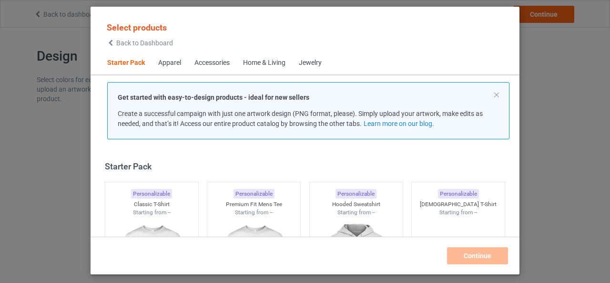
scroll to position [12, 0]
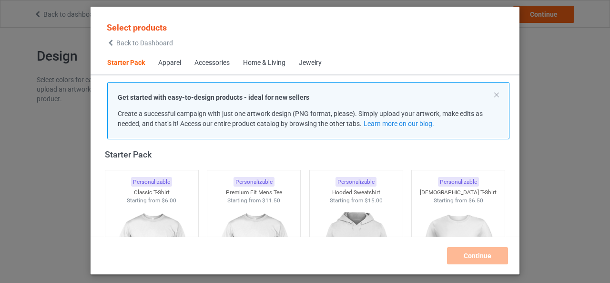
click at [217, 64] on div "Accessories" at bounding box center [211, 63] width 35 height 10
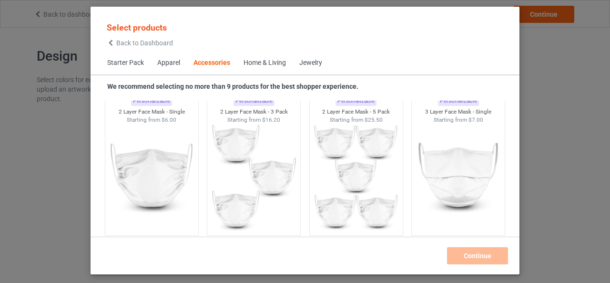
scroll to position [2333, 0]
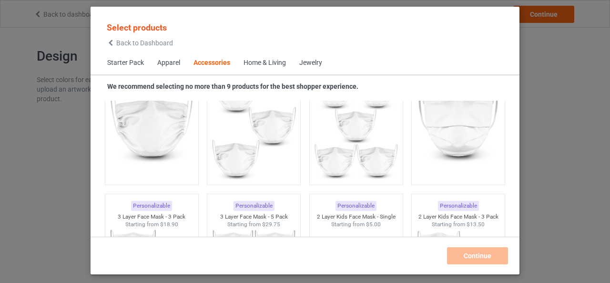
click at [265, 64] on div "Home & Living" at bounding box center [265, 63] width 42 height 10
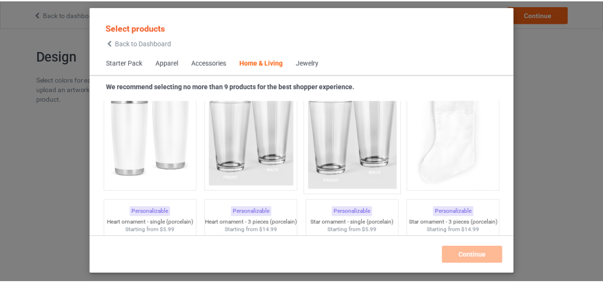
scroll to position [7112, 0]
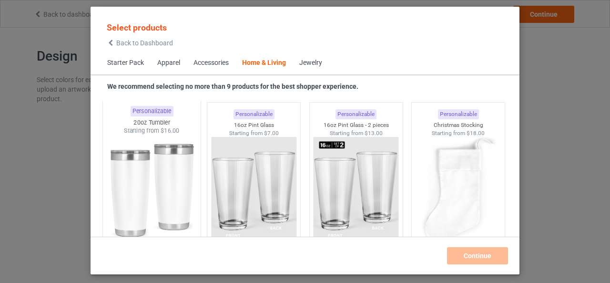
click at [126, 182] on img at bounding box center [152, 191] width 90 height 112
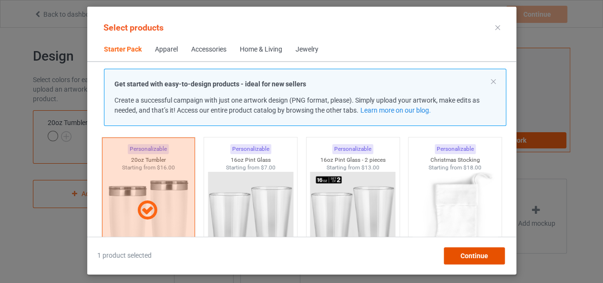
click at [478, 254] on span "Continue" at bounding box center [474, 256] width 28 height 8
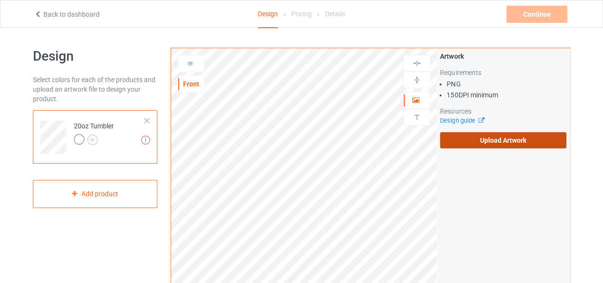
click at [484, 138] on label "Upload Artwork" at bounding box center [503, 140] width 126 height 16
click at [0, 0] on input "Upload Artwork" at bounding box center [0, 0] width 0 height 0
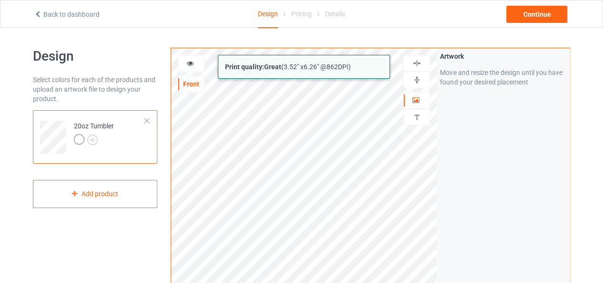
click at [350, 282] on html "Back to dashboard Design Pricing Details Continue Design Select colors for each…" at bounding box center [301, 141] width 603 height 283
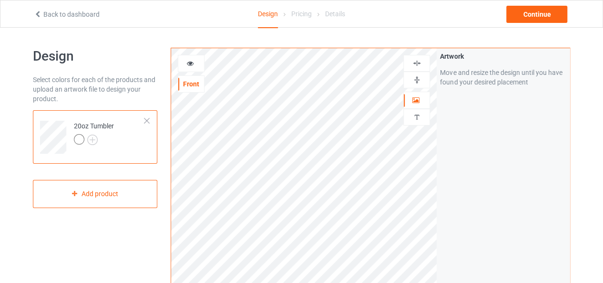
click at [193, 60] on icon at bounding box center [190, 62] width 8 height 7
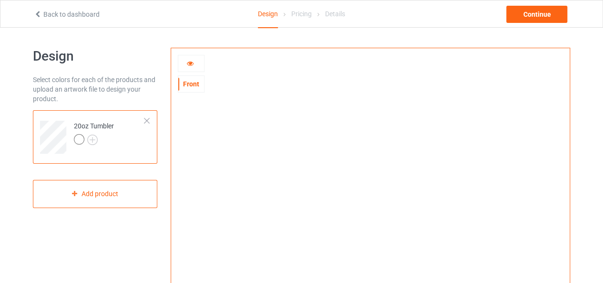
click at [190, 67] on div at bounding box center [191, 64] width 26 height 10
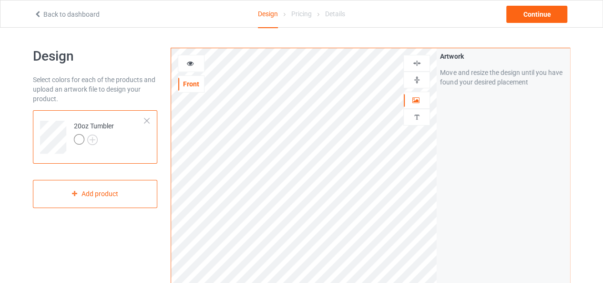
click at [191, 64] on icon at bounding box center [190, 62] width 8 height 7
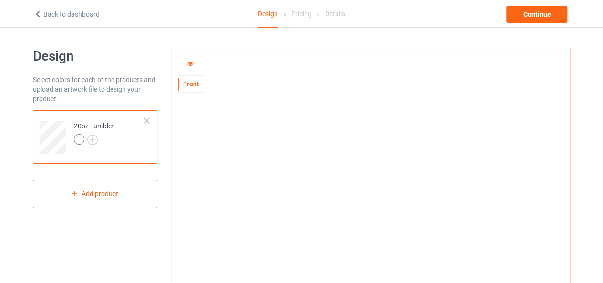
click at [188, 63] on icon at bounding box center [190, 62] width 8 height 7
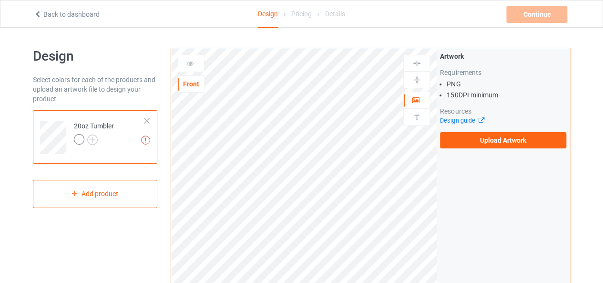
scroll to position [48, 0]
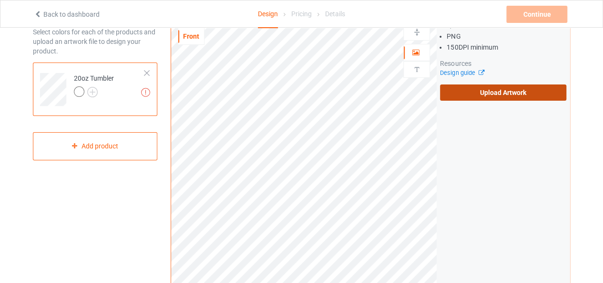
click at [494, 89] on label "Upload Artwork" at bounding box center [503, 92] width 126 height 16
click at [0, 0] on input "Upload Artwork" at bounding box center [0, 0] width 0 height 0
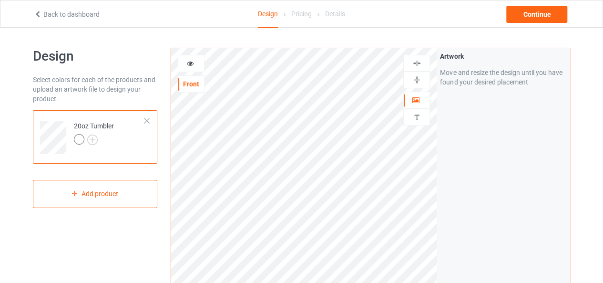
click at [417, 83] on div at bounding box center [416, 80] width 27 height 17
click at [416, 78] on img at bounding box center [416, 79] width 9 height 9
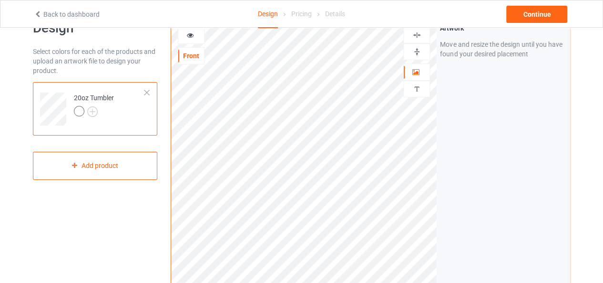
scroll to position [48, 0]
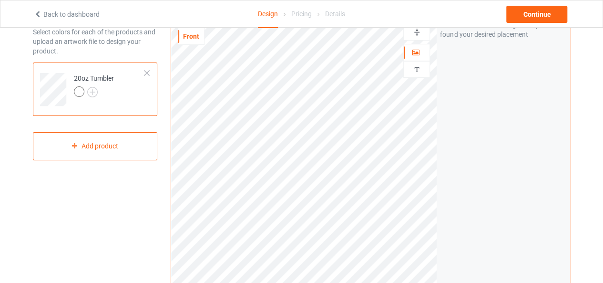
click at [415, 33] on img at bounding box center [416, 32] width 9 height 9
click at [417, 31] on img at bounding box center [416, 32] width 9 height 9
click at [415, 33] on img at bounding box center [416, 32] width 9 height 9
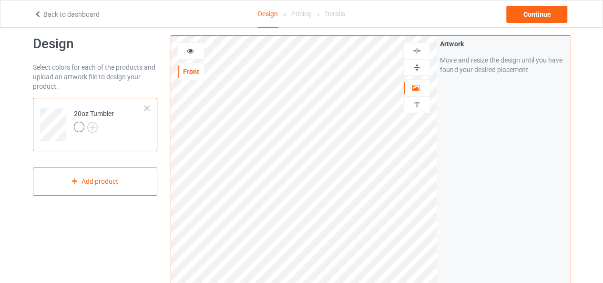
scroll to position [0, 0]
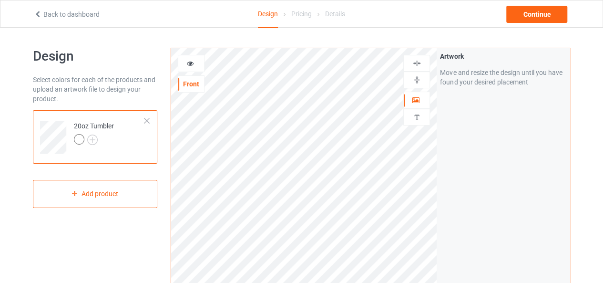
click at [192, 61] on icon at bounding box center [190, 62] width 8 height 7
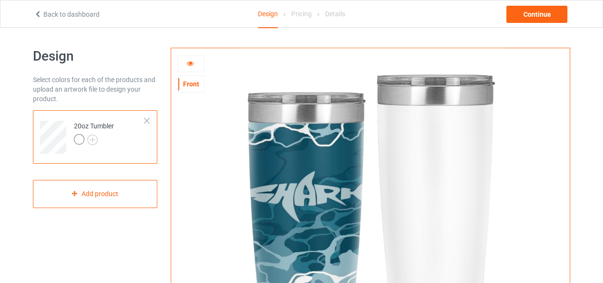
click at [188, 65] on icon at bounding box center [190, 62] width 8 height 7
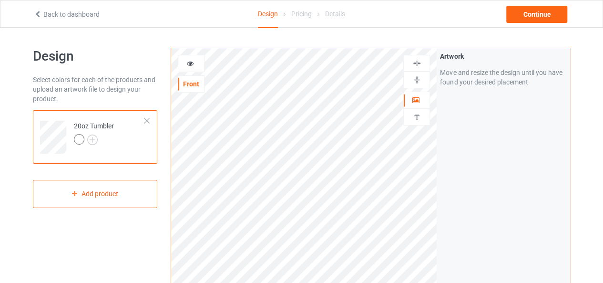
click at [418, 79] on img at bounding box center [416, 79] width 9 height 9
click at [415, 80] on img at bounding box center [416, 79] width 9 height 9
click at [188, 63] on icon at bounding box center [190, 62] width 8 height 7
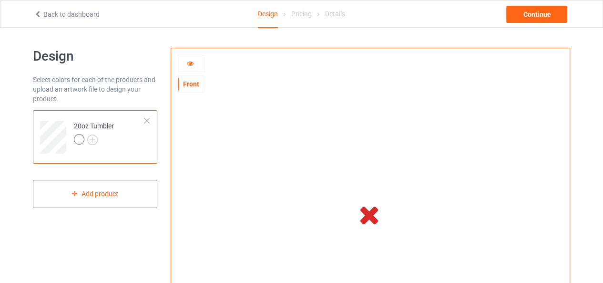
click at [191, 64] on icon at bounding box center [190, 62] width 8 height 7
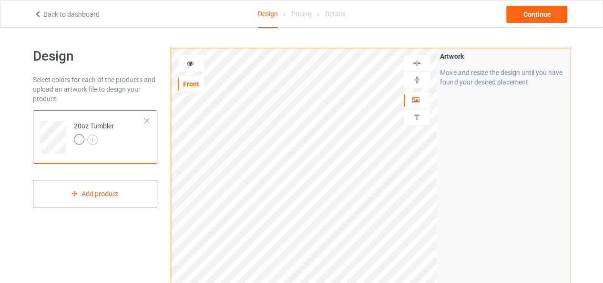
click at [191, 65] on icon at bounding box center [190, 62] width 8 height 7
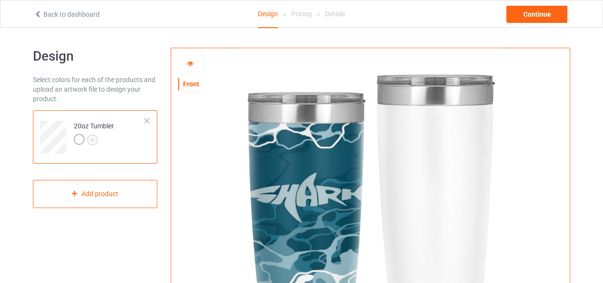
click at [190, 63] on icon at bounding box center [190, 62] width 8 height 7
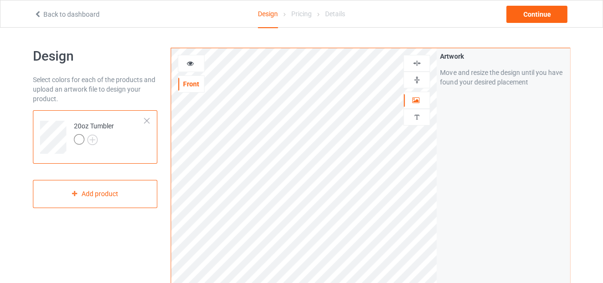
click at [416, 80] on img at bounding box center [416, 79] width 9 height 9
click at [419, 81] on img at bounding box center [416, 79] width 9 height 9
click at [188, 61] on icon at bounding box center [190, 62] width 8 height 7
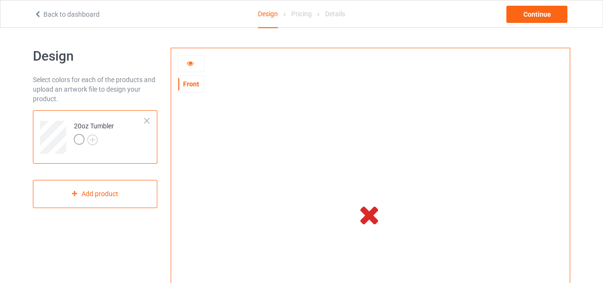
click at [189, 63] on icon at bounding box center [190, 62] width 8 height 7
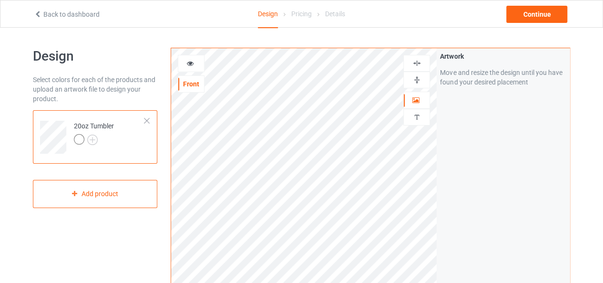
click at [189, 63] on icon at bounding box center [190, 62] width 8 height 7
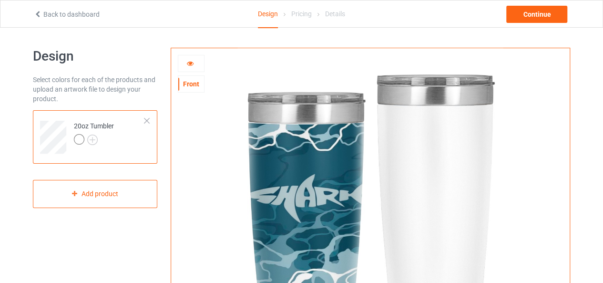
click at [192, 65] on icon at bounding box center [190, 62] width 8 height 7
